Goal: Information Seeking & Learning: Learn about a topic

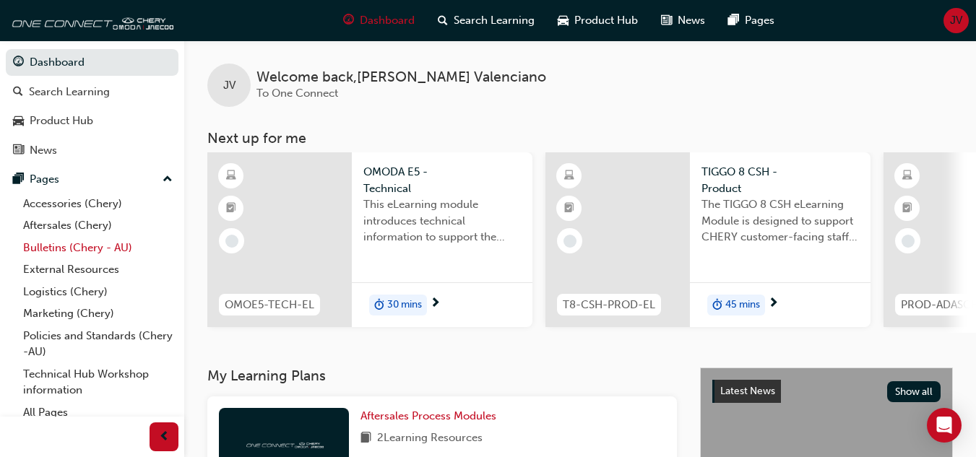
click at [74, 247] on link "Bulletins (Chery - AU)" at bounding box center [97, 248] width 161 height 22
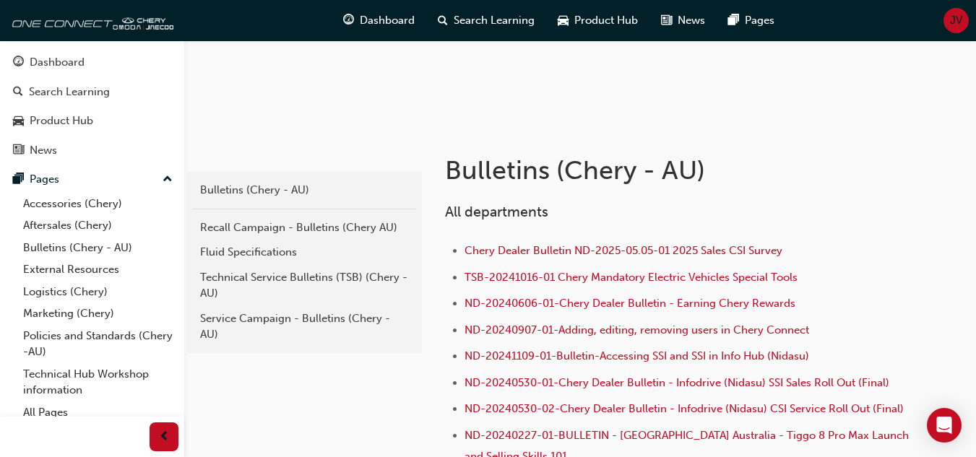
scroll to position [217, 0]
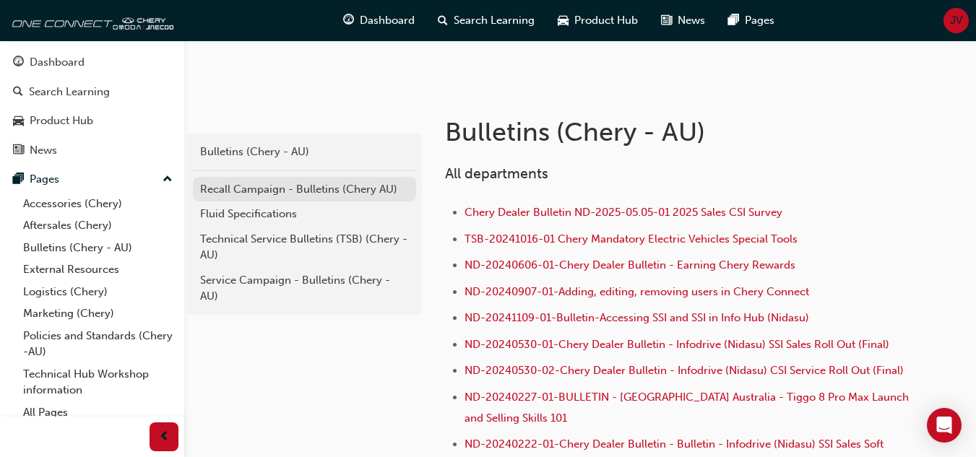
click at [234, 192] on div "Recall Campaign - Bulletins (Chery AU)" at bounding box center [304, 189] width 209 height 17
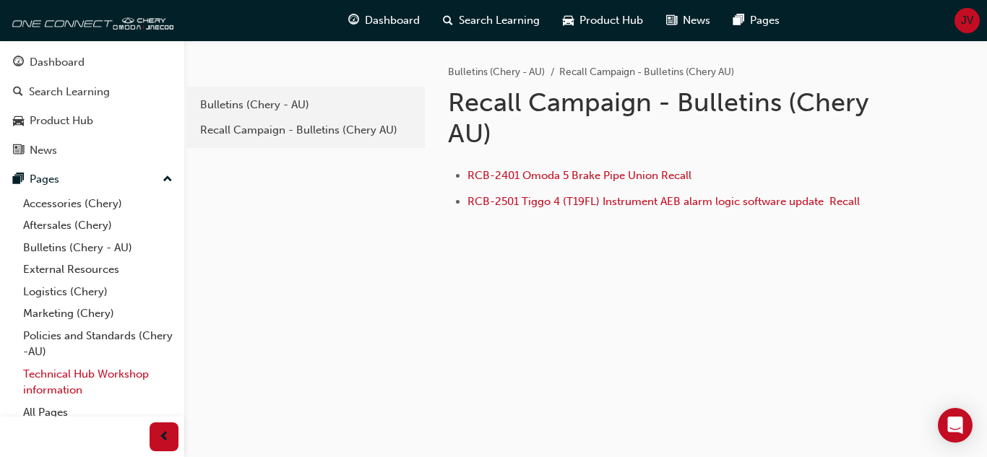
click at [57, 381] on link "Technical Hub Workshop information" at bounding box center [97, 382] width 161 height 38
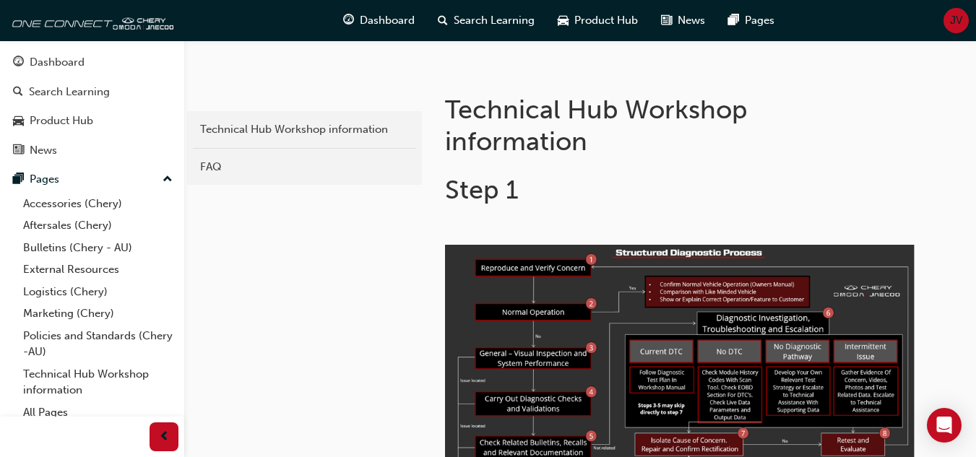
scroll to position [289, 0]
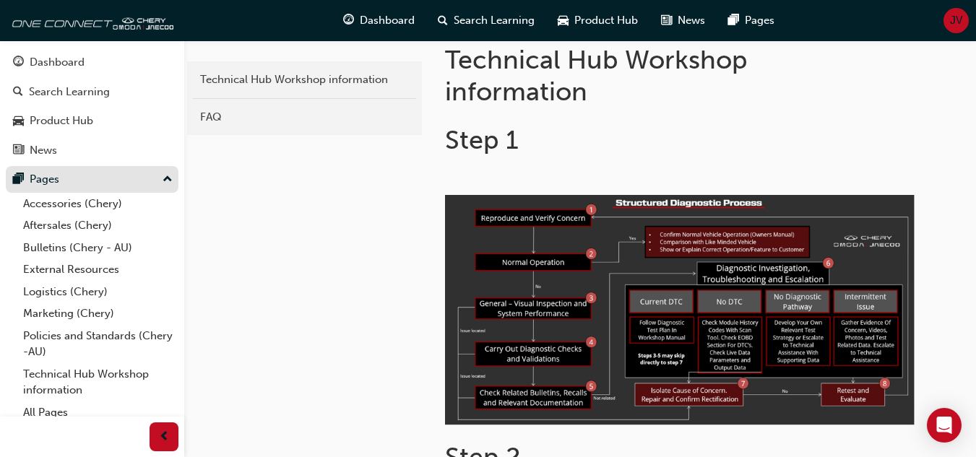
click at [42, 179] on div "Pages" at bounding box center [45, 179] width 30 height 17
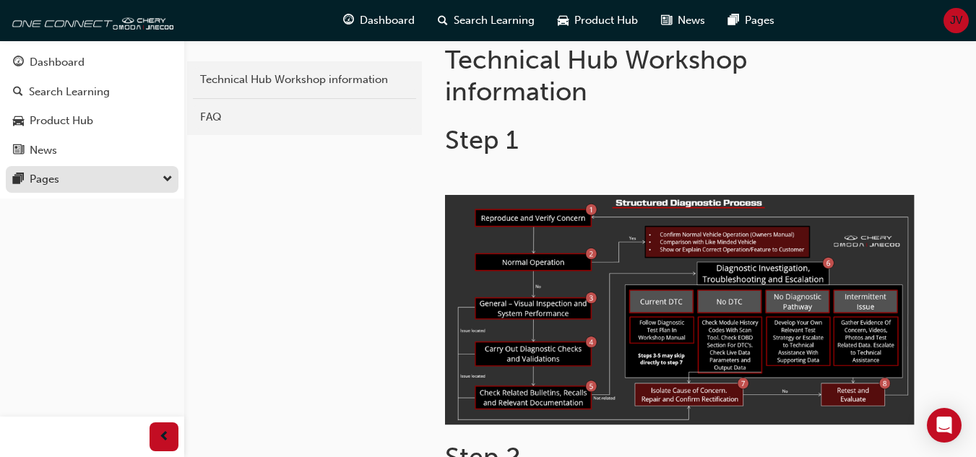
click at [56, 183] on div "Pages" at bounding box center [45, 179] width 30 height 17
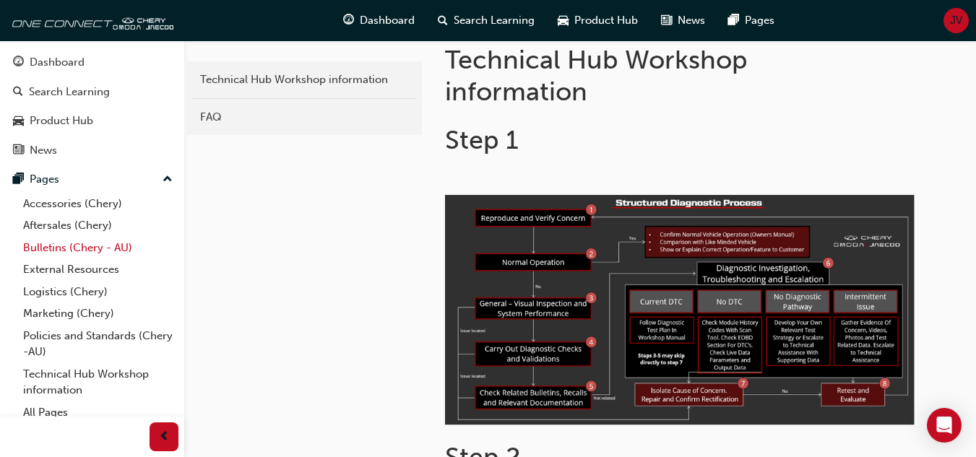
click at [61, 246] on link "Bulletins (Chery - AU)" at bounding box center [97, 248] width 161 height 22
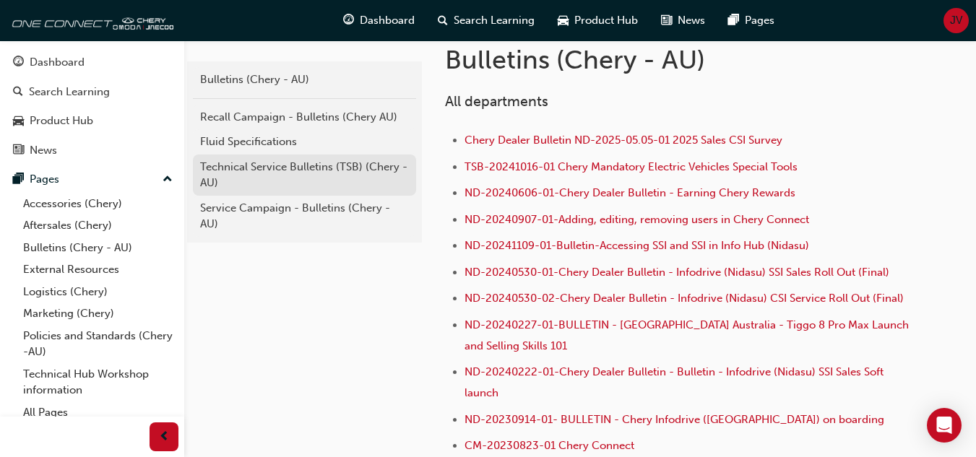
click at [282, 170] on div "Technical Service Bulletins (TSB) (Chery - AU)" at bounding box center [304, 175] width 209 height 33
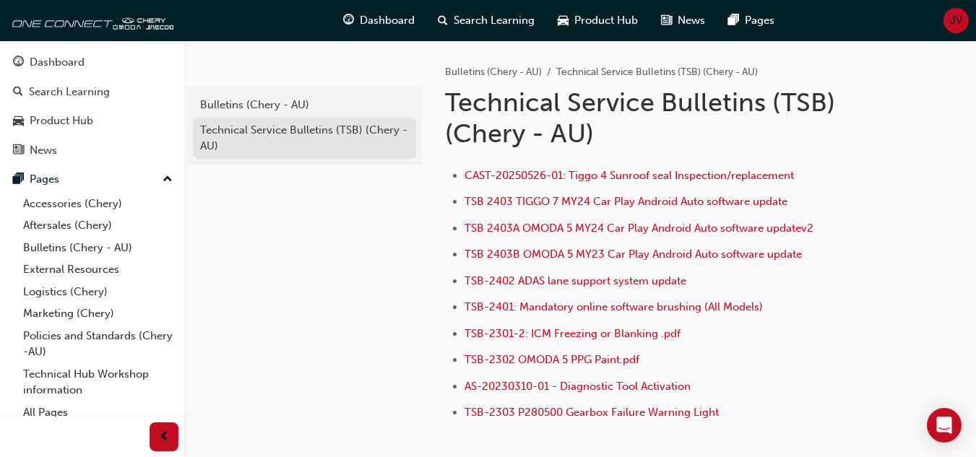
click at [300, 135] on div "Technical Service Bulletins (TSB) (Chery - AU)" at bounding box center [304, 138] width 209 height 33
click at [273, 125] on div "Technical Service Bulletins (TSB) (Chery - AU)" at bounding box center [304, 138] width 209 height 33
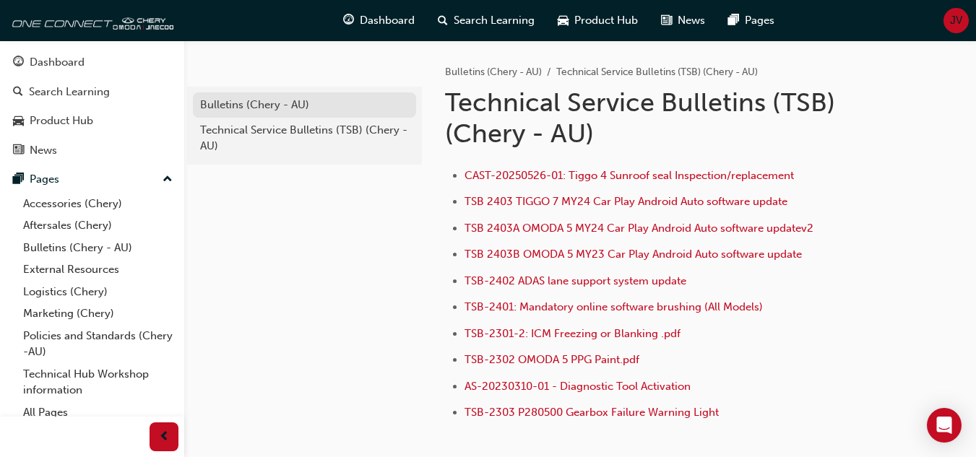
click at [275, 110] on div "Bulletins (Chery - AU)" at bounding box center [304, 105] width 209 height 17
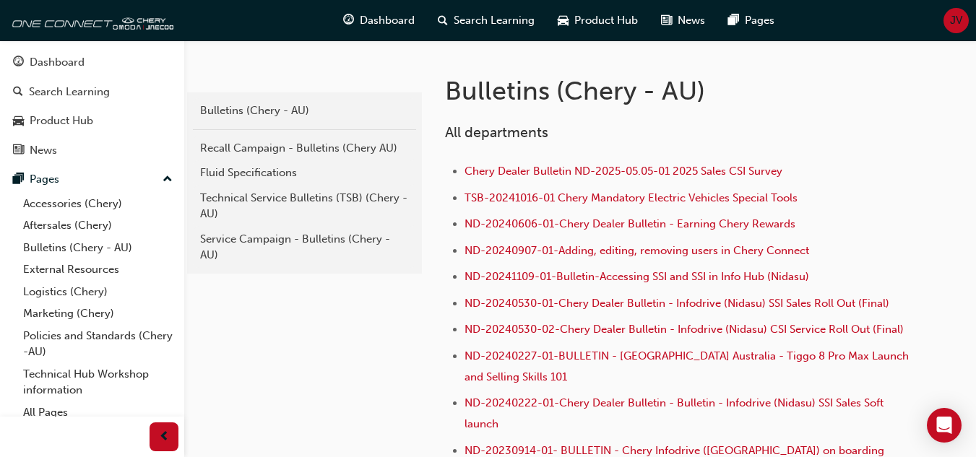
scroll to position [289, 0]
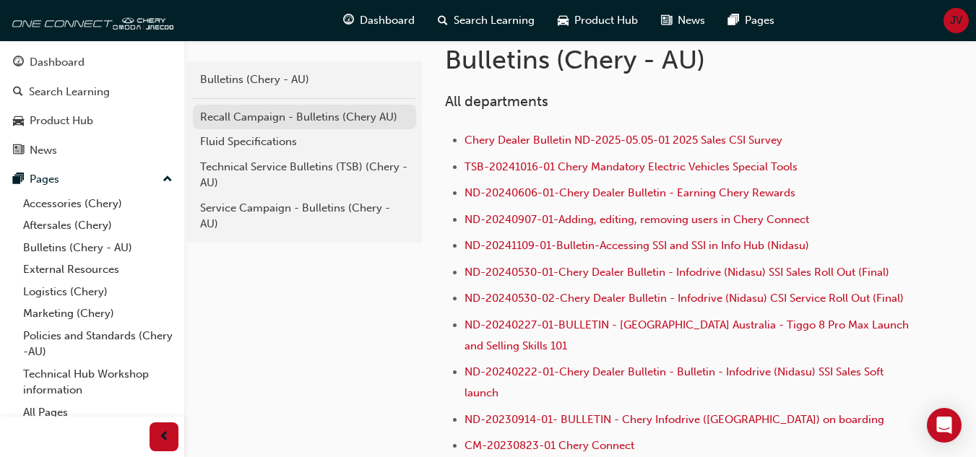
click at [241, 123] on div "Recall Campaign - Bulletins (Chery AU)" at bounding box center [304, 117] width 209 height 17
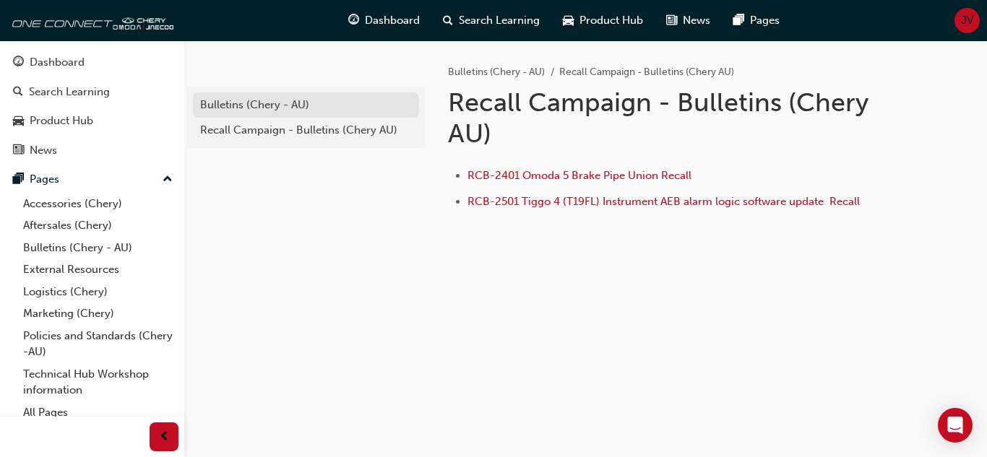
click at [246, 110] on div "Bulletins (Chery - AU)" at bounding box center [306, 105] width 212 height 17
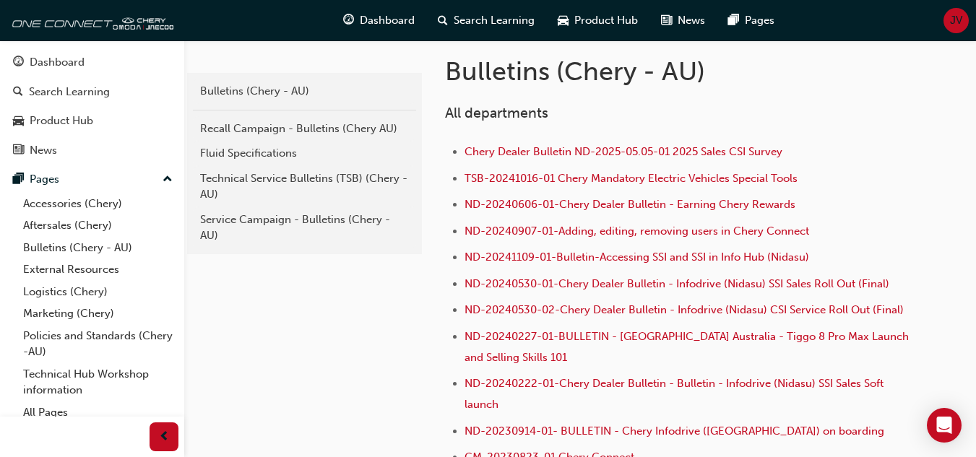
scroll to position [289, 0]
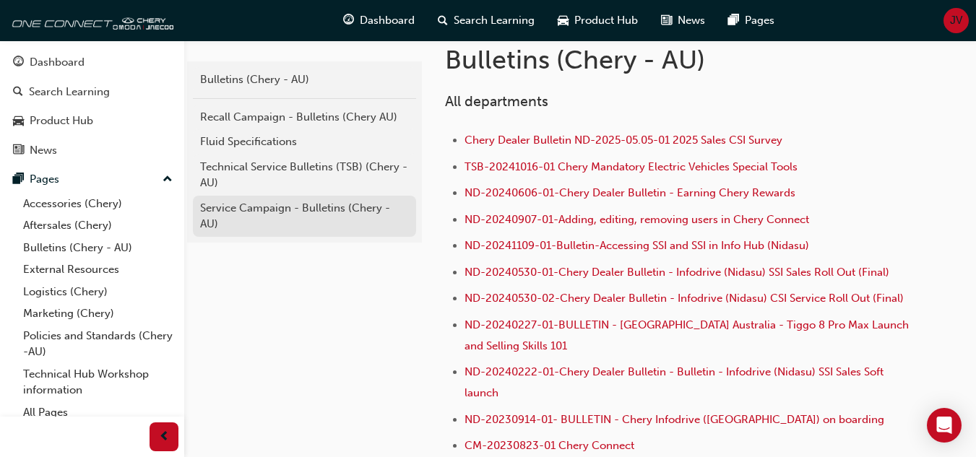
click at [254, 212] on div "Service Campaign - Bulletins (Chery - AU)" at bounding box center [304, 216] width 209 height 33
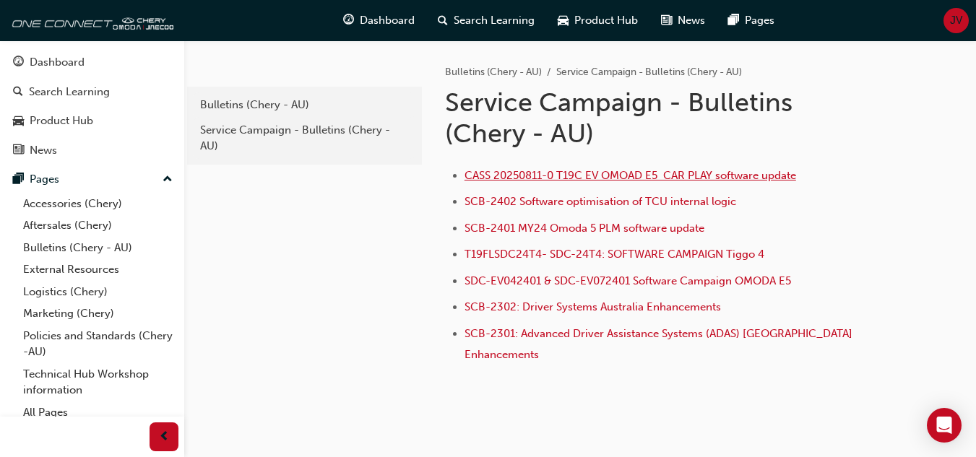
click at [519, 177] on span "CASS 20250811-0 T19C EV OMOAD E5 CAR PLAY software update" at bounding box center [630, 175] width 332 height 13
click at [637, 179] on span "CASS 20250811-0 T19C EV OMOAD E5 CAR PLAY software update" at bounding box center [630, 175] width 332 height 13
click at [528, 283] on span "SDC-EV042401 & SDC-EV072401 Software Campaign OMODA E5" at bounding box center [627, 281] width 327 height 13
click at [592, 165] on div "CASS 20250811-0 T19C EV OMOAD E5 CAR PLAY software update SCB-2402 Software opt…" at bounding box center [699, 261] width 508 height 212
click at [592, 173] on span "CASS 20250811-0 T19C EV OMOAD E5 CAR PLAY software update" at bounding box center [630, 175] width 332 height 13
